Goal: Find specific page/section: Find specific page/section

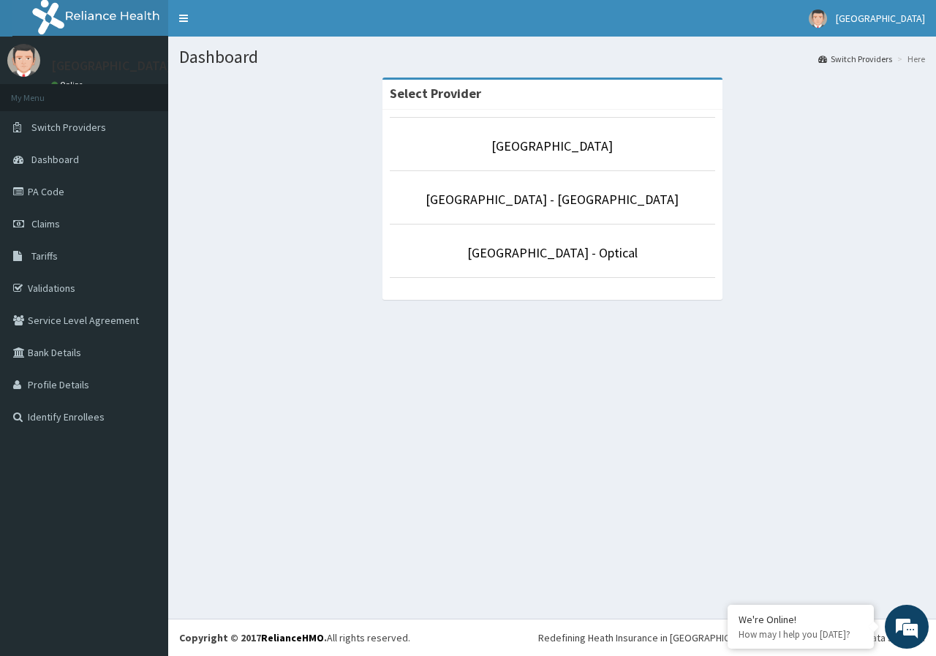
click at [508, 156] on p "[GEOGRAPHIC_DATA]" at bounding box center [553, 146] width 326 height 19
click at [537, 148] on link "[GEOGRAPHIC_DATA]" at bounding box center [552, 146] width 121 height 17
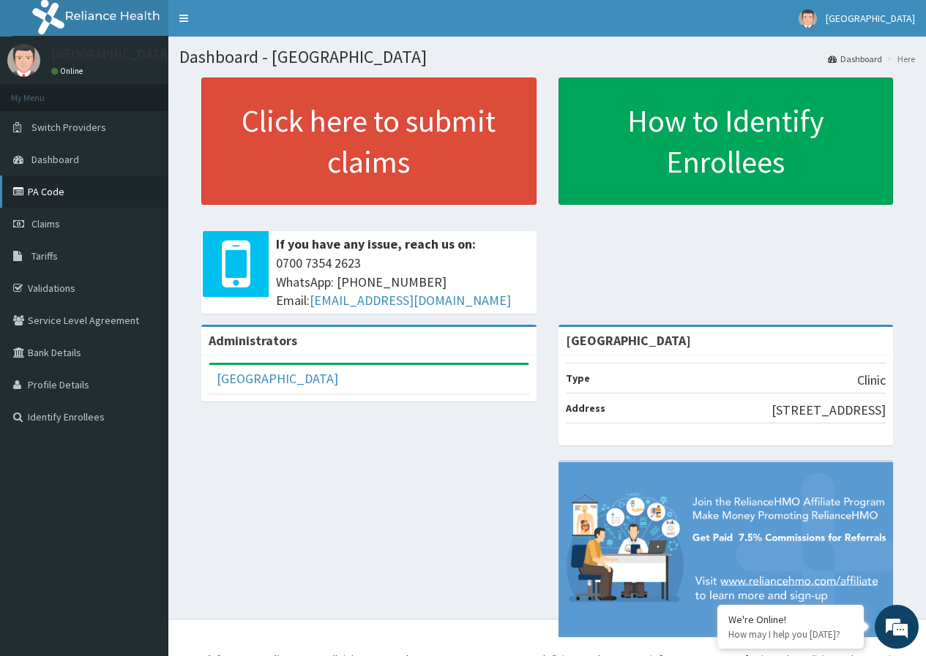
click at [33, 196] on link "PA Code" at bounding box center [84, 192] width 168 height 32
